Goal: Transaction & Acquisition: Purchase product/service

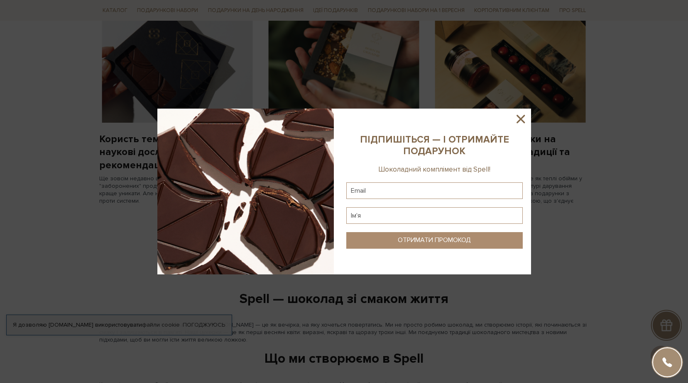
scroll to position [747, 0]
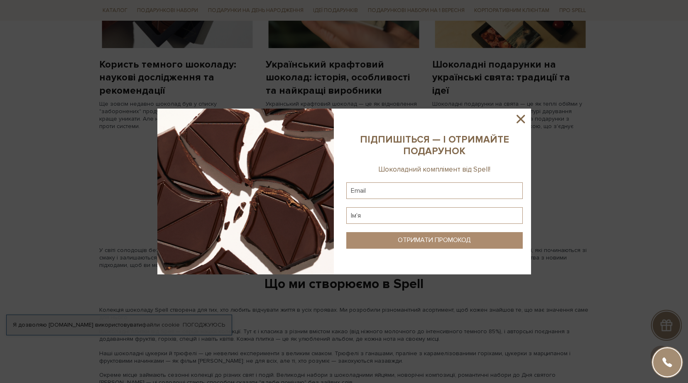
click at [520, 120] on icon at bounding box center [520, 119] width 8 height 8
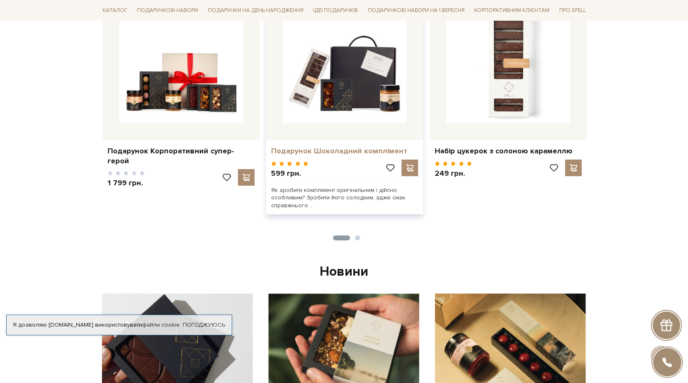
scroll to position [398, 0]
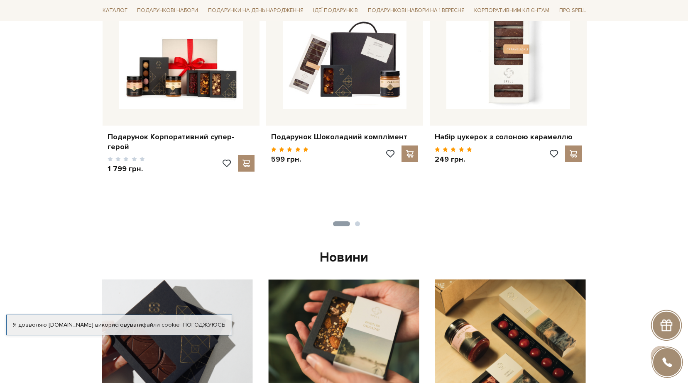
click at [358, 223] on button "2" at bounding box center [357, 224] width 5 height 5
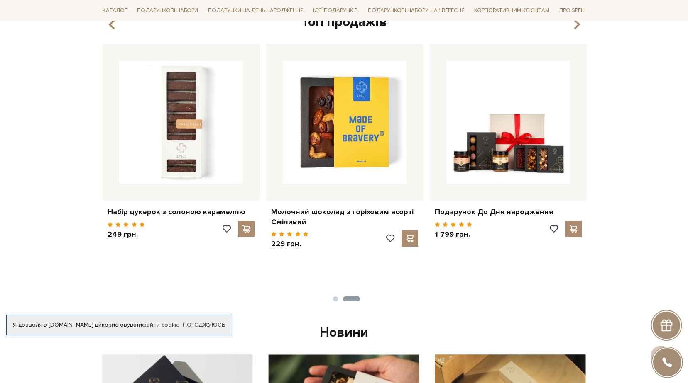
scroll to position [315, 0]
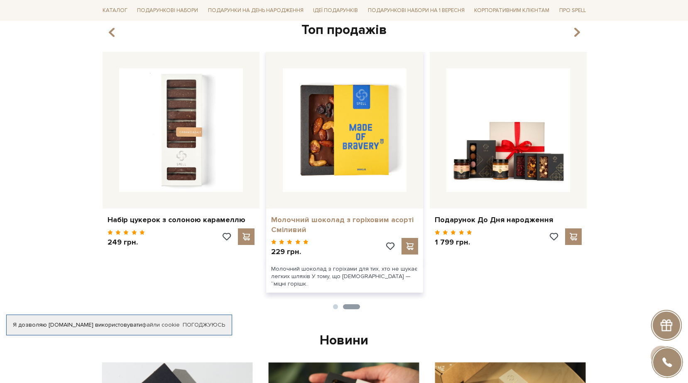
click at [327, 221] on link "Молочний шоколад з горіховим асорті Сміливий" at bounding box center [344, 225] width 147 height 20
